Goal: Book appointment/travel/reservation

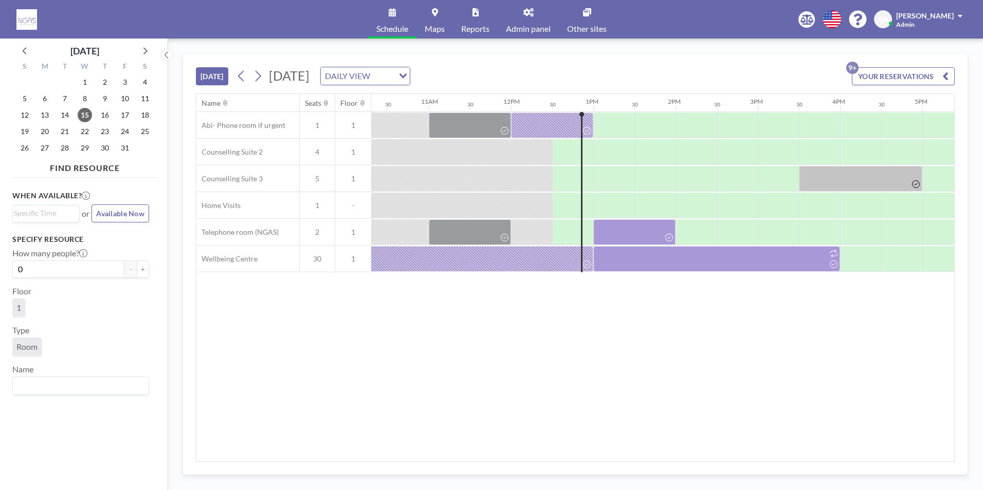
scroll to position [0, 878]
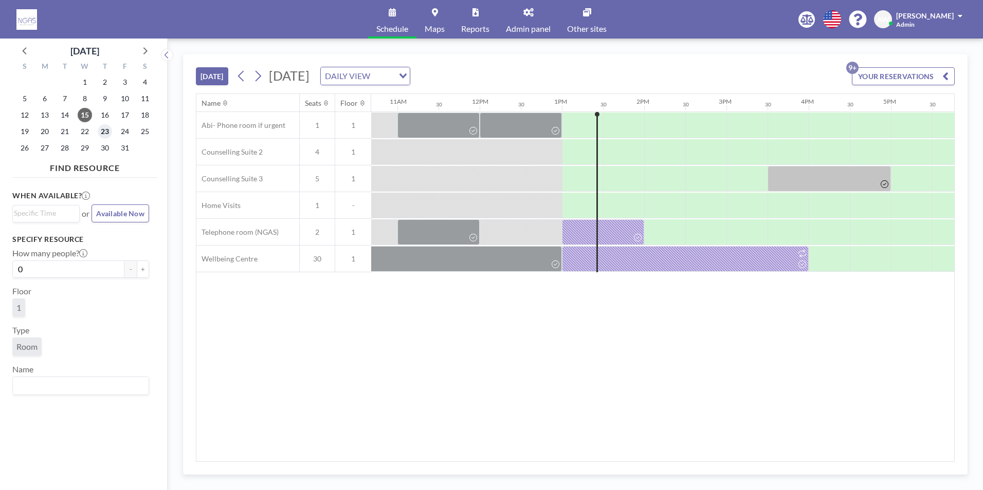
click at [105, 131] on span "23" at bounding box center [105, 131] width 14 height 14
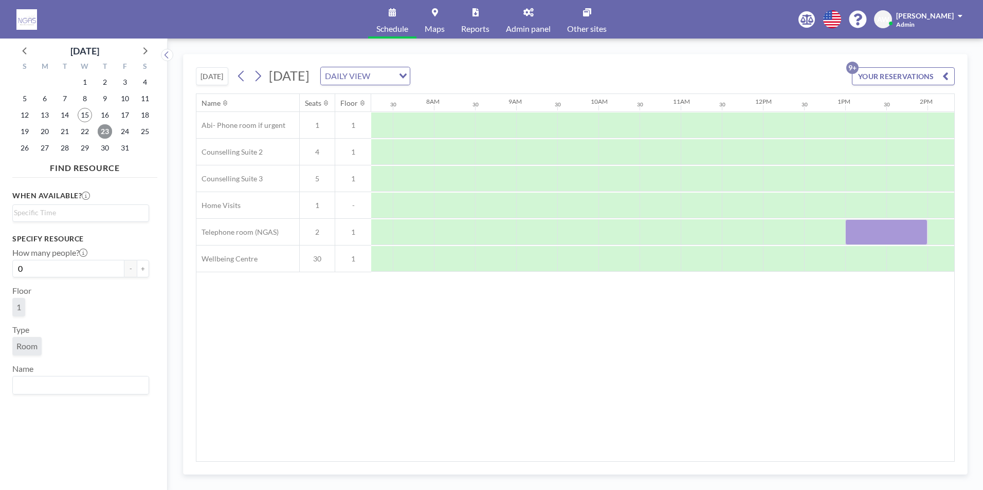
scroll to position [0, 617]
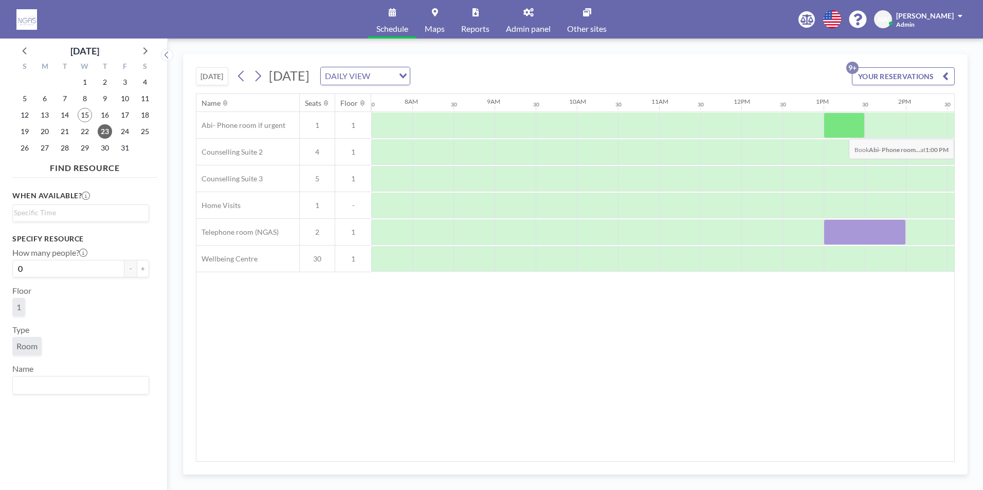
click at [843, 131] on div at bounding box center [843, 126] width 41 height 26
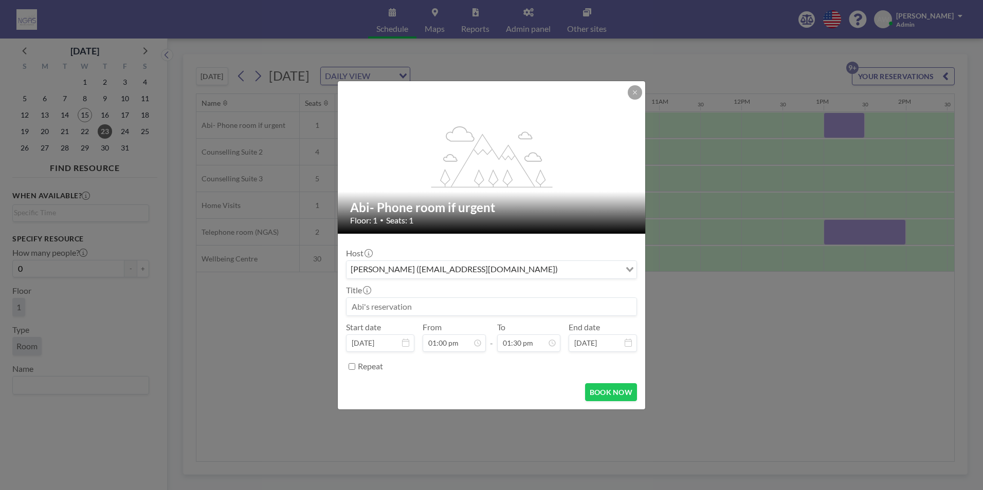
click at [473, 306] on input at bounding box center [491, 306] width 290 height 17
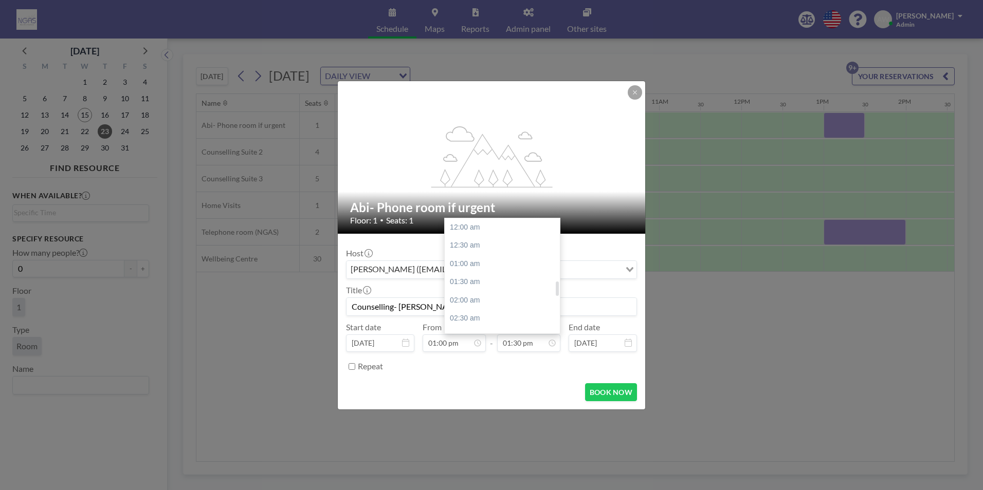
scroll to position [494, 0]
type input "Counselling- [PERSON_NAME]"
click at [501, 247] on div "02:00 pm" at bounding box center [505, 245] width 120 height 19
type input "02:00 pm"
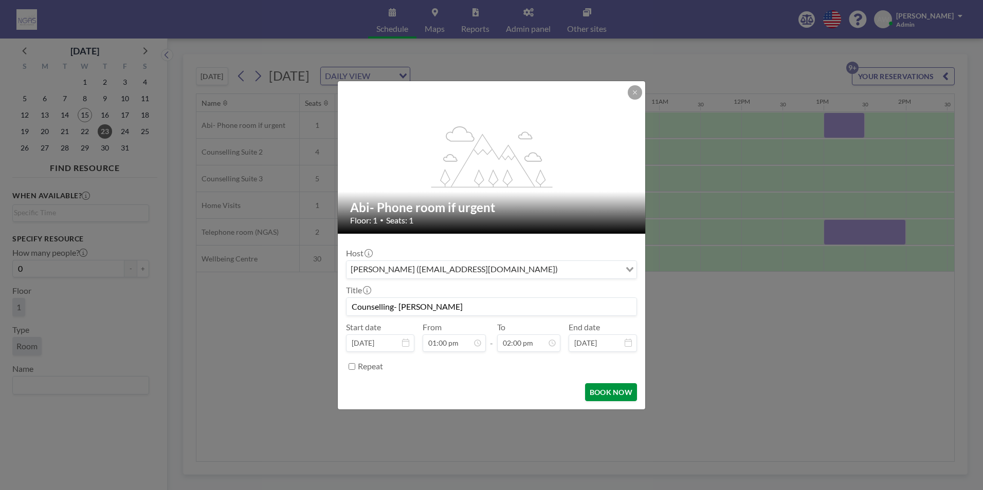
scroll to position [512, 0]
click at [592, 388] on button "BOOK NOW" at bounding box center [611, 392] width 52 height 18
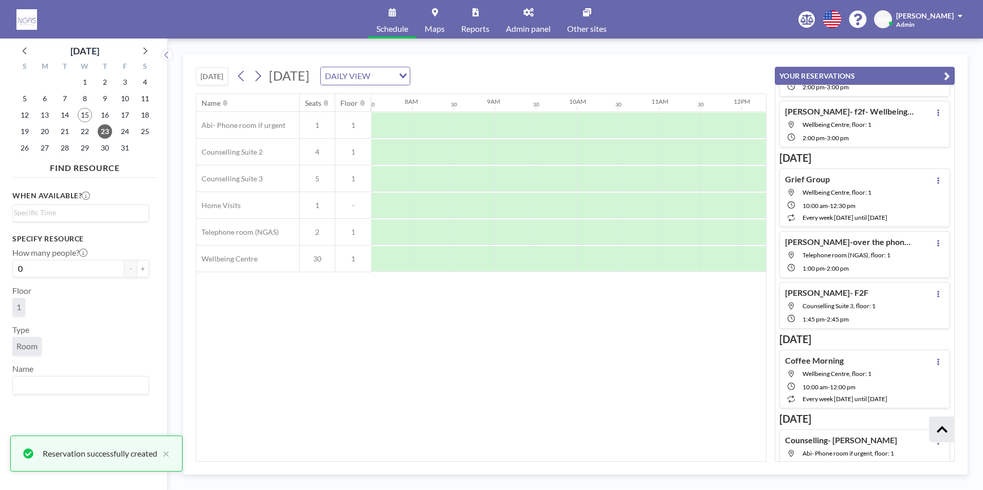
scroll to position [304, 0]
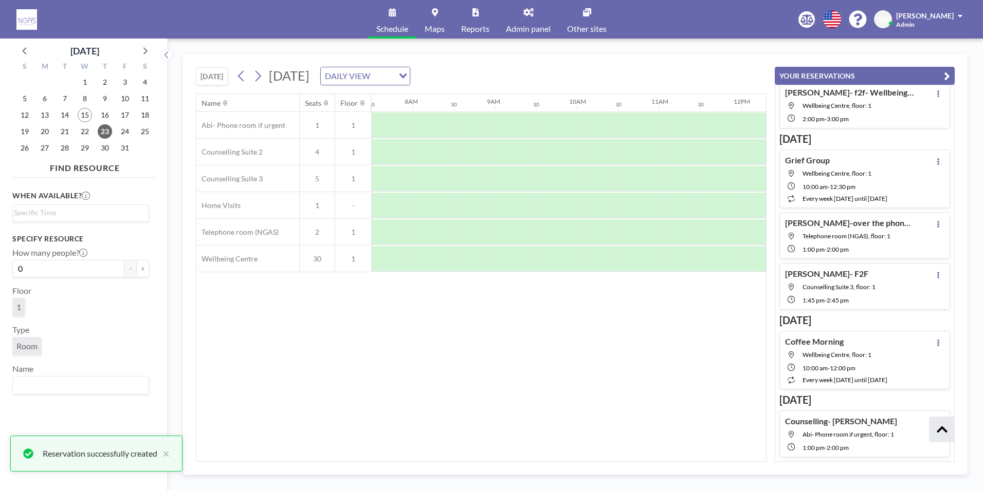
click at [571, 386] on div "Name Seats Floor 12AM 30 1AM 30 2AM 30 3AM 30 4AM 30 5AM 30 6AM 30 7AM 30 8AM 3…" at bounding box center [481, 278] width 570 height 368
